Goal: Communication & Community: Answer question/provide support

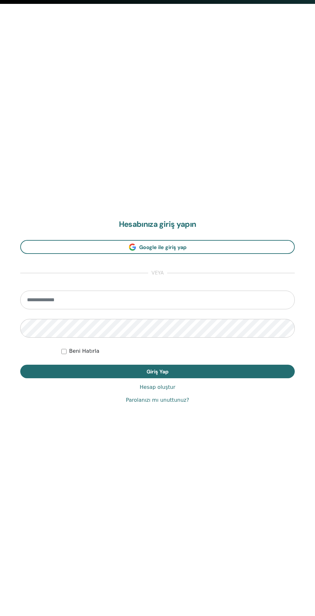
scroll to position [616, 0]
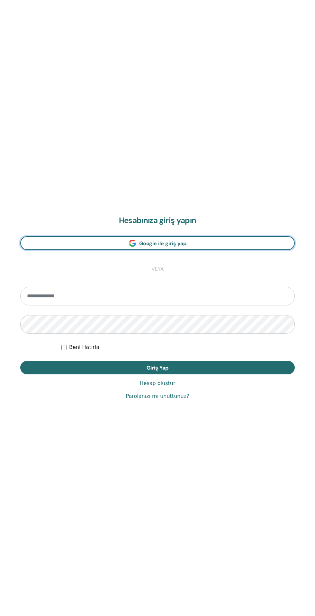
click at [171, 243] on span "Google ile giriş yap" at bounding box center [162, 243] width 47 height 7
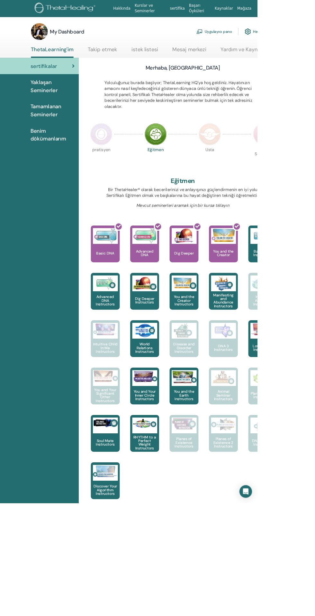
click at [240, 67] on link "Mesaj merkezi" at bounding box center [233, 63] width 42 height 13
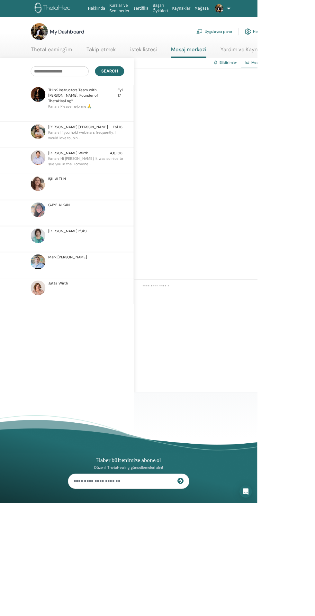
click at [111, 162] on p "Kanan: If you hold webinars frequently, I would love to join..." at bounding box center [105, 168] width 93 height 19
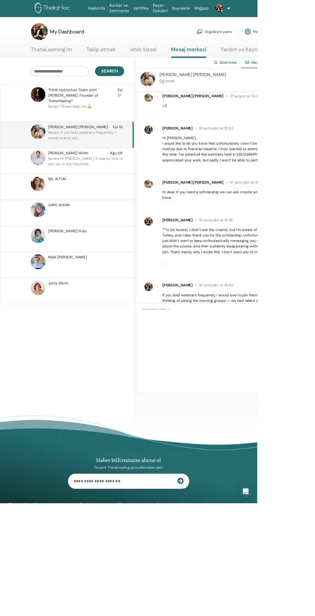
scroll to position [334, 0]
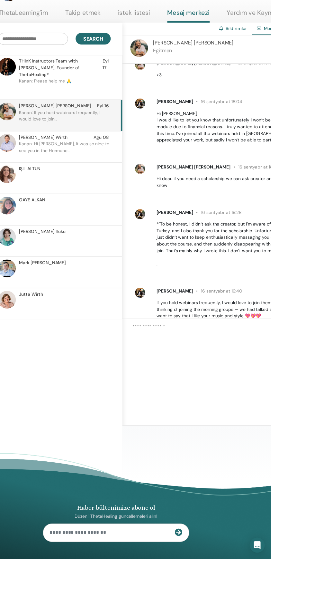
click at [128, 127] on p "Kanan: Please help me 🙏" at bounding box center [105, 136] width 93 height 19
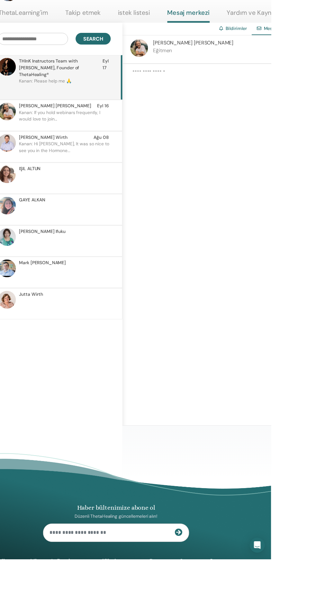
scroll to position [24, 0]
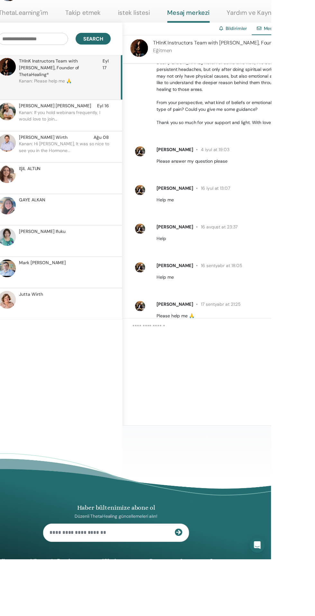
click at [129, 152] on div "[PERSON_NAME] Narayan [PERSON_NAME] 16" at bounding box center [104, 155] width 91 height 7
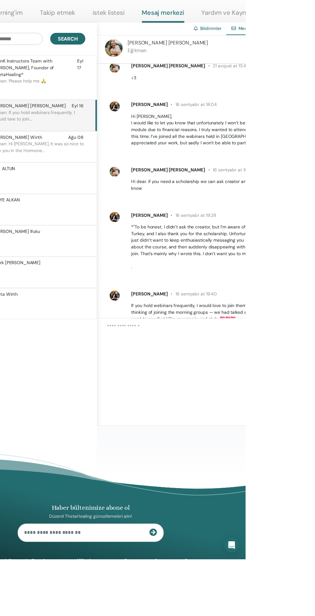
scroll to position [334, 0]
